Goal: Task Accomplishment & Management: Use online tool/utility

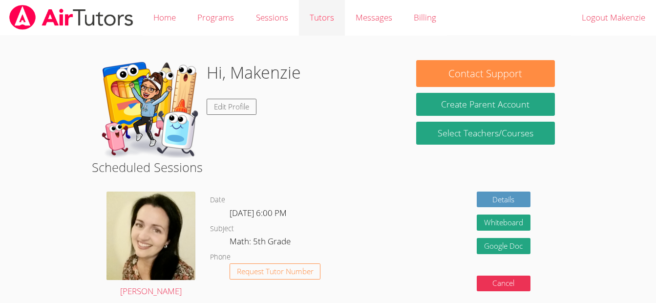
click at [321, 34] on link "Tutors" at bounding box center [322, 18] width 46 height 36
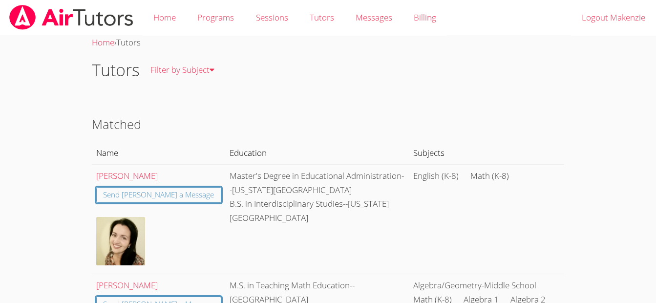
click at [115, 18] on img at bounding box center [71, 17] width 126 height 25
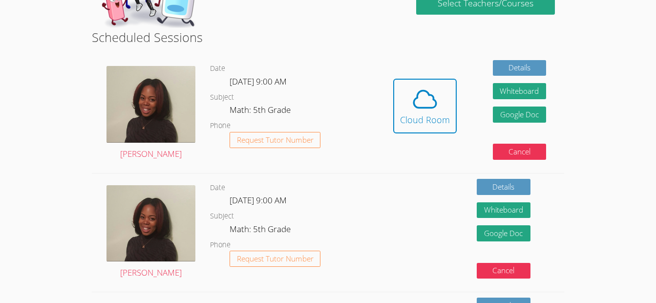
scroll to position [133, 0]
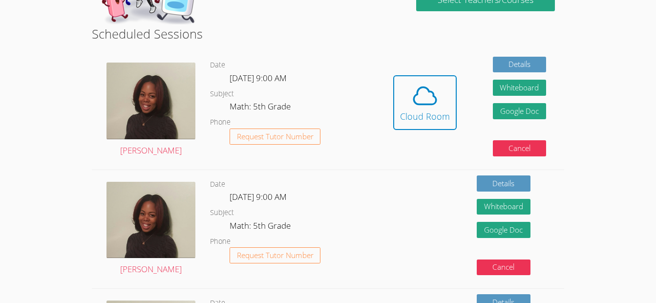
click at [201, 230] on div "Kiyah Mohammed-Castillo" at bounding box center [151, 229] width 118 height 118
click at [421, 123] on div "Cloud Room" at bounding box center [425, 116] width 50 height 14
click at [407, 121] on div "Cloud Room" at bounding box center [425, 116] width 50 height 14
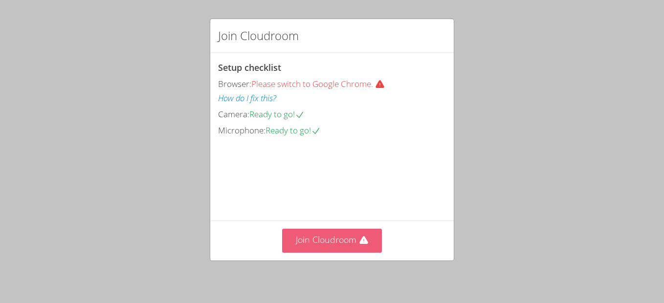
click at [313, 246] on button "Join Cloudroom" at bounding box center [332, 241] width 100 height 24
click at [316, 247] on button "Join Cloudroom" at bounding box center [332, 241] width 100 height 24
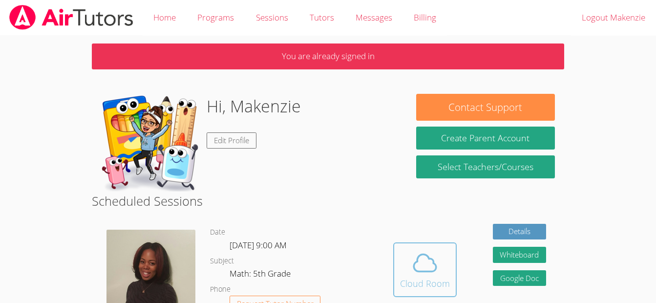
click at [419, 269] on icon at bounding box center [425, 262] width 27 height 27
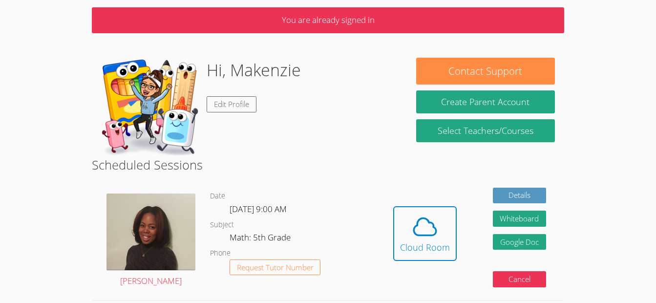
scroll to position [37, 0]
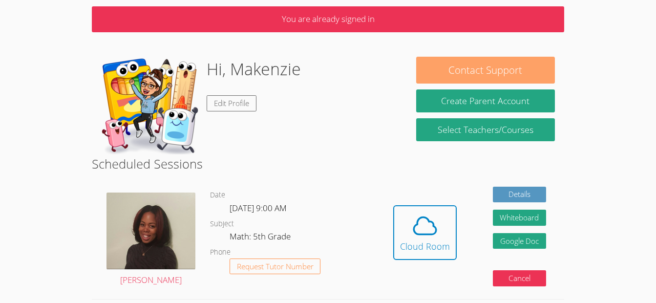
click at [511, 76] on button "Contact Support" at bounding box center [485, 70] width 139 height 27
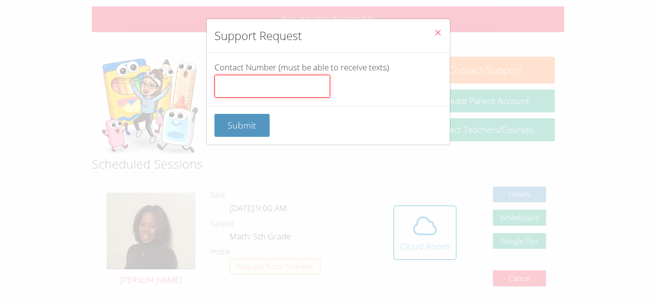
click at [287, 89] on input "Contact Number (must be able to receive texts)" at bounding box center [273, 86] width 116 height 23
type input "4434862550"
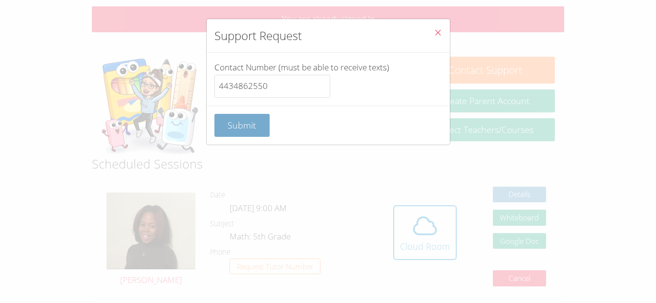
click at [249, 124] on span "Submit" at bounding box center [242, 125] width 28 height 12
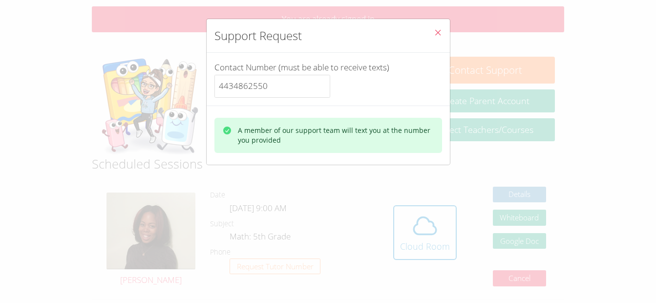
click at [434, 31] on icon "Close" at bounding box center [438, 32] width 8 height 8
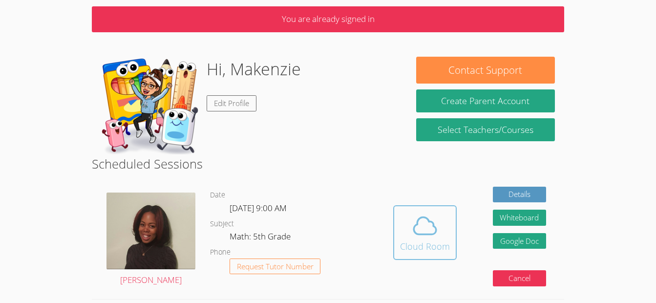
click at [432, 226] on icon at bounding box center [425, 225] width 27 height 27
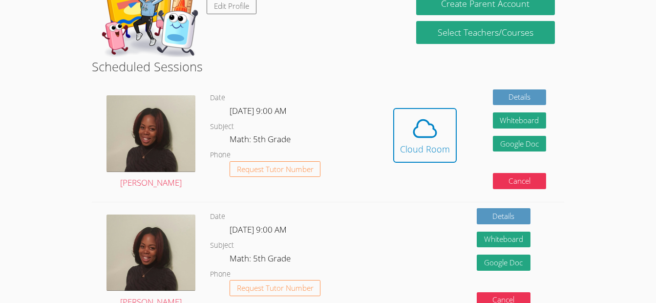
scroll to position [135, 0]
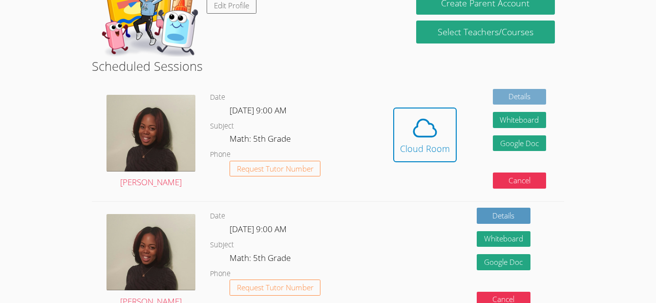
click at [508, 99] on link "Details" at bounding box center [520, 97] width 54 height 16
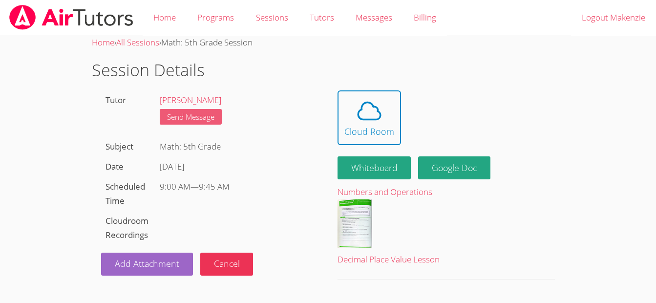
click at [196, 120] on link "Send Message" at bounding box center [191, 117] width 62 height 16
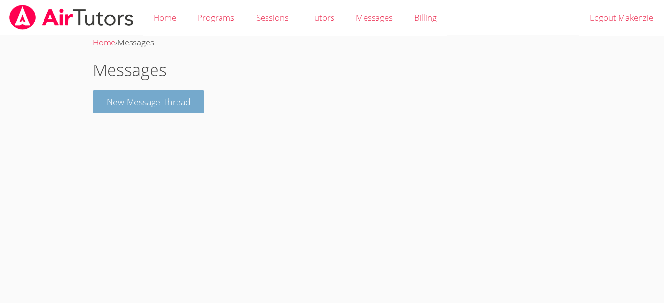
click at [165, 104] on button "New Message Thread" at bounding box center [148, 101] width 111 height 23
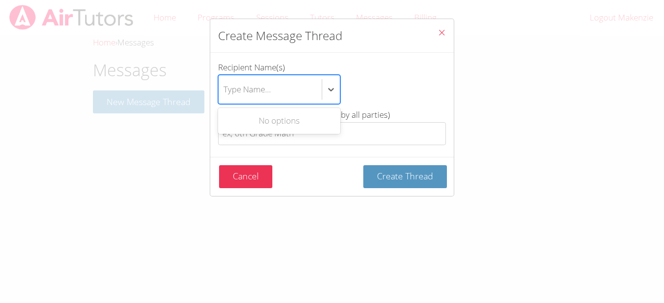
click at [280, 88] on div "Type Name..." at bounding box center [269, 89] width 103 height 28
click at [224, 88] on input "Recipient Name(s) Use Up and Down to choose options, press Enter to select the …" at bounding box center [223, 89] width 1 height 22
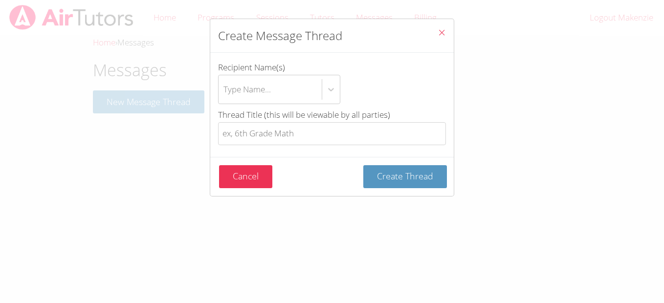
click at [437, 36] on icon "Close" at bounding box center [441, 32] width 8 height 8
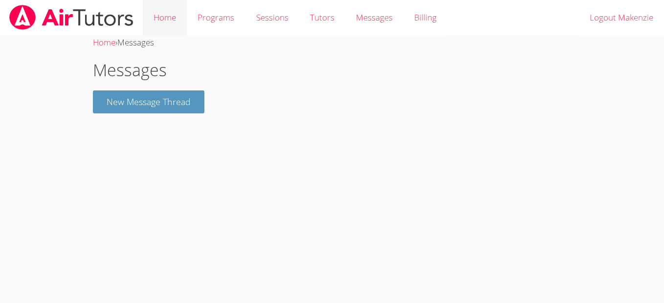
click at [168, 25] on link "Home" at bounding box center [165, 18] width 44 height 36
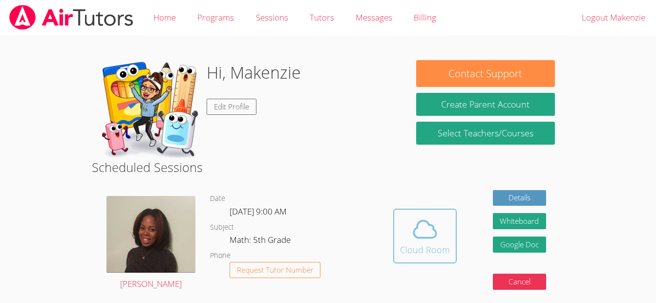
click at [422, 238] on icon at bounding box center [425, 229] width 27 height 27
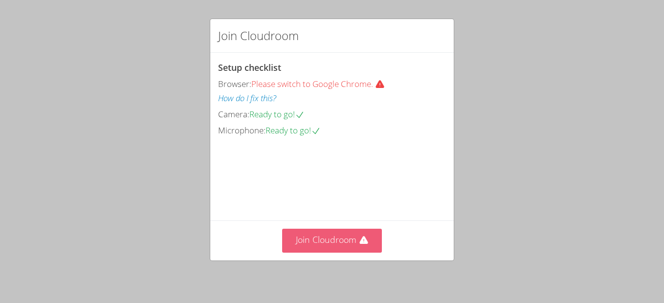
click at [335, 239] on button "Join Cloudroom" at bounding box center [332, 241] width 100 height 24
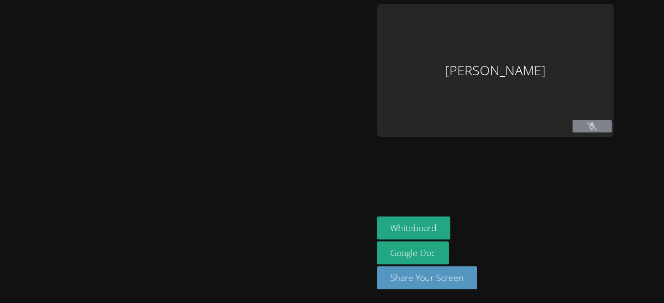
drag, startPoint x: 413, startPoint y: 226, endPoint x: 412, endPoint y: 11, distance: 214.6
click at [409, 165] on aside "Makenzie Morris Whiteboard Google Doc Share Your Screen" at bounding box center [495, 151] width 244 height 303
click at [420, 221] on button "Whiteboard" at bounding box center [414, 228] width 74 height 23
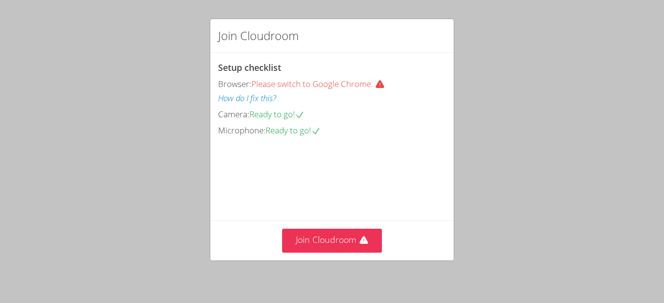
scroll to position [65, 0]
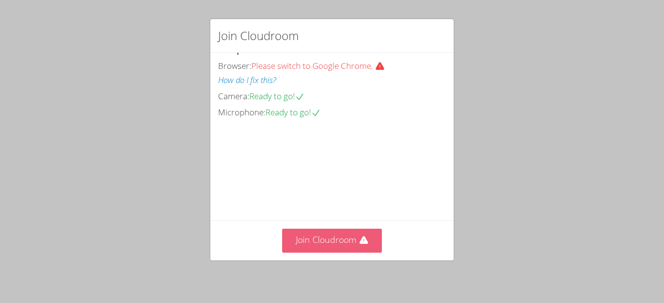
click at [333, 243] on button "Join Cloudroom" at bounding box center [332, 241] width 100 height 24
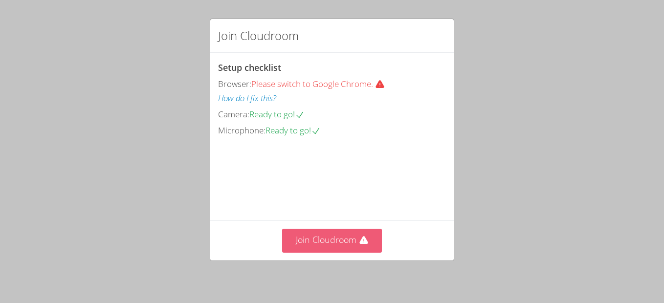
click at [308, 236] on button "Join Cloudroom" at bounding box center [332, 241] width 100 height 24
click at [365, 240] on button "Join Cloudroom" at bounding box center [332, 241] width 100 height 24
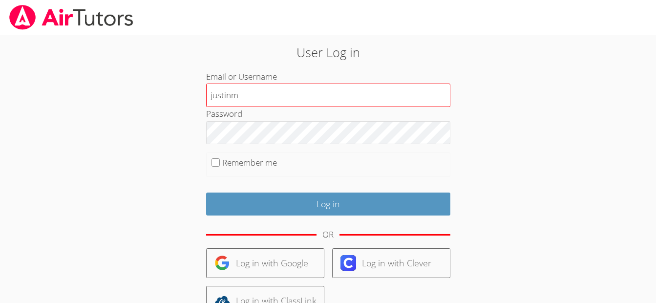
click at [287, 101] on input "justinm" at bounding box center [328, 95] width 244 height 23
type input "makenziem"
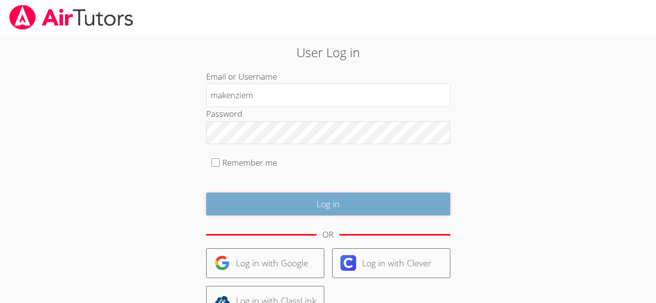
click at [278, 204] on input "Log in" at bounding box center [328, 204] width 244 height 23
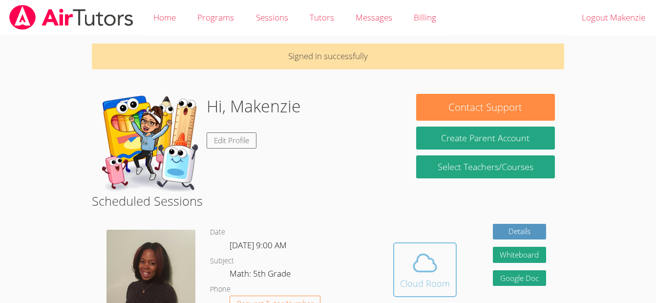
click at [416, 287] on div "Cloud Room" at bounding box center [425, 284] width 50 height 14
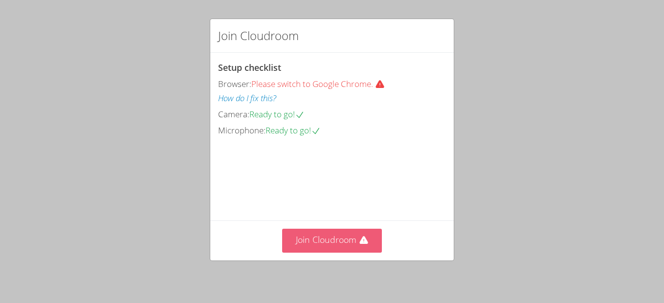
click at [331, 237] on button "Join Cloudroom" at bounding box center [332, 241] width 100 height 24
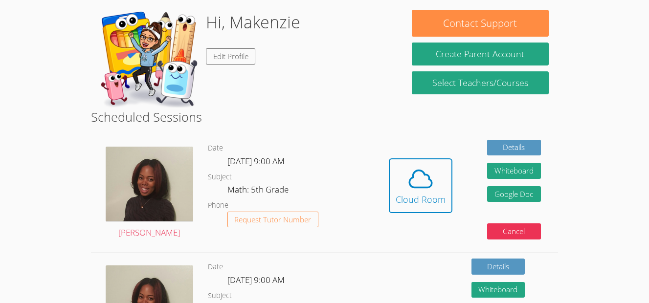
scroll to position [85, 0]
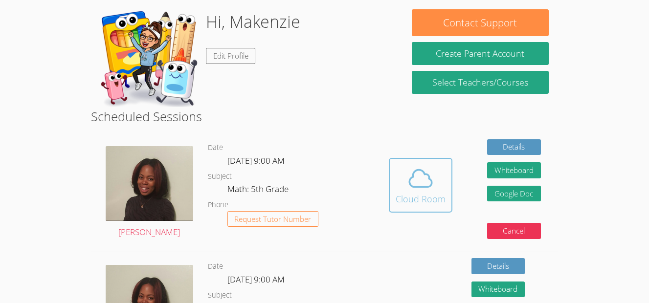
click at [428, 177] on icon at bounding box center [420, 178] width 27 height 27
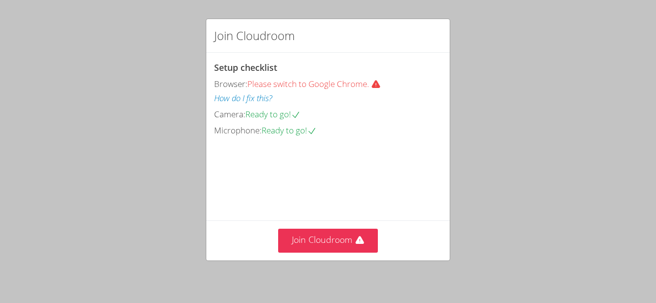
click at [258, 98] on button "How do I fix this?" at bounding box center [243, 98] width 58 height 14
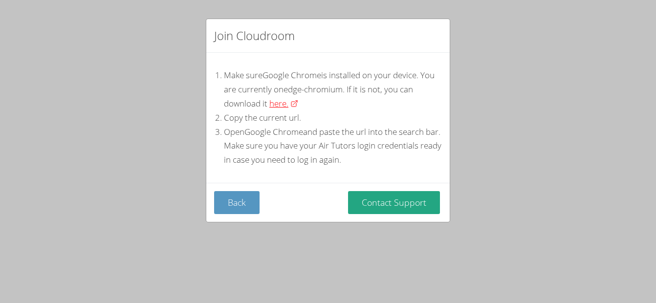
click at [288, 105] on span "here." at bounding box center [278, 104] width 19 height 14
click at [238, 206] on button "Back" at bounding box center [236, 202] width 45 height 23
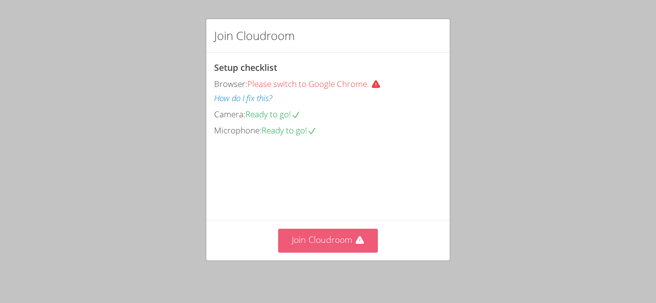
click at [317, 239] on button "Join Cloudroom" at bounding box center [328, 241] width 100 height 24
